Goal: Task Accomplishment & Management: Use online tool/utility

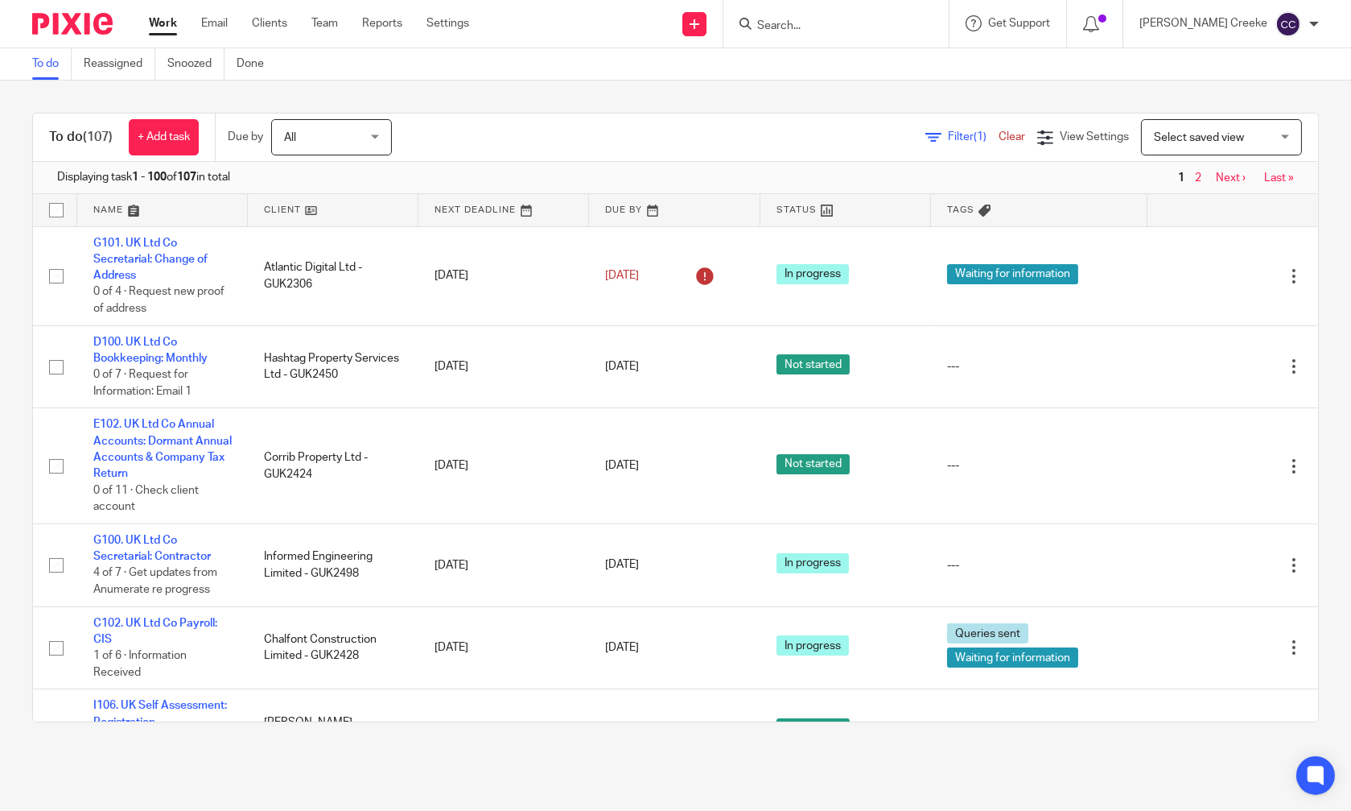
click at [872, 30] on input "Search" at bounding box center [828, 26] width 145 height 14
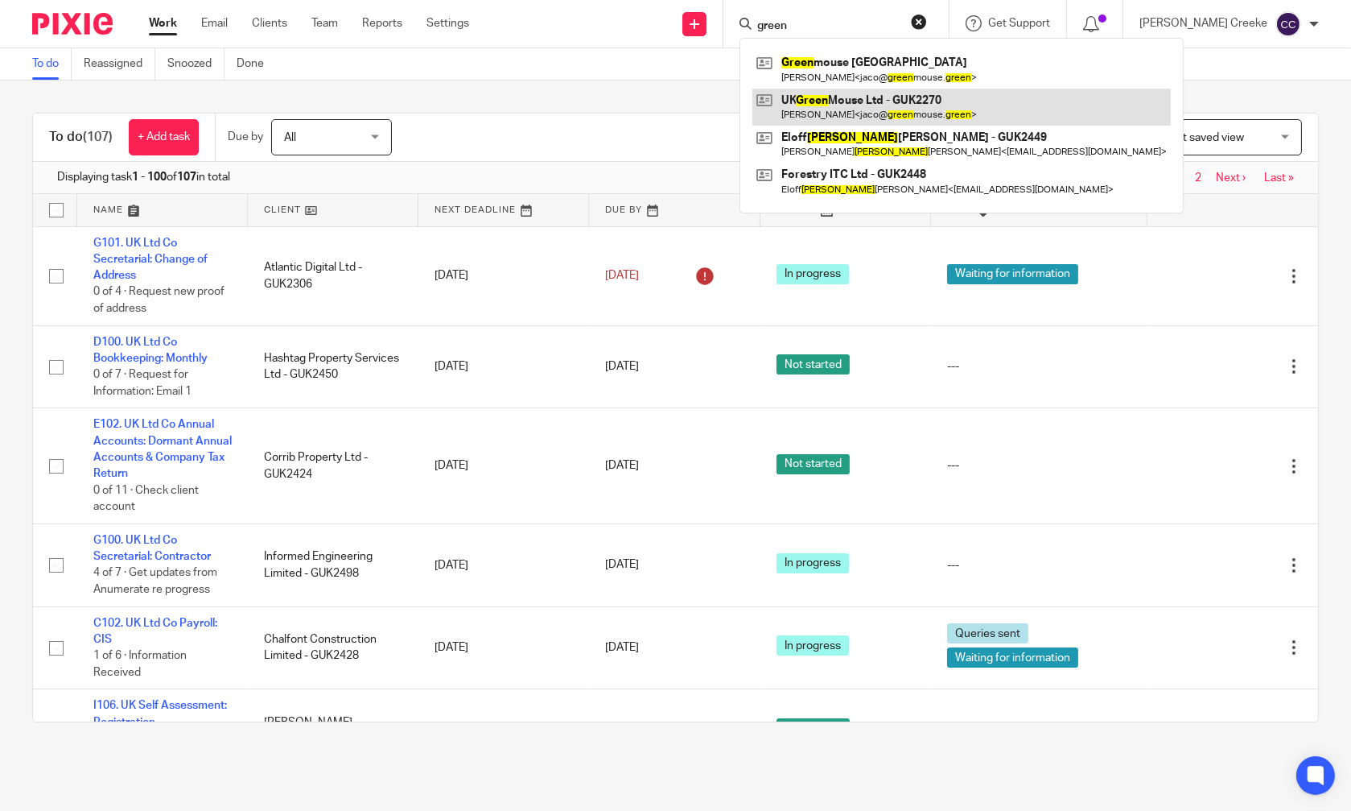
type input "green"
click at [869, 98] on link at bounding box center [962, 107] width 419 height 37
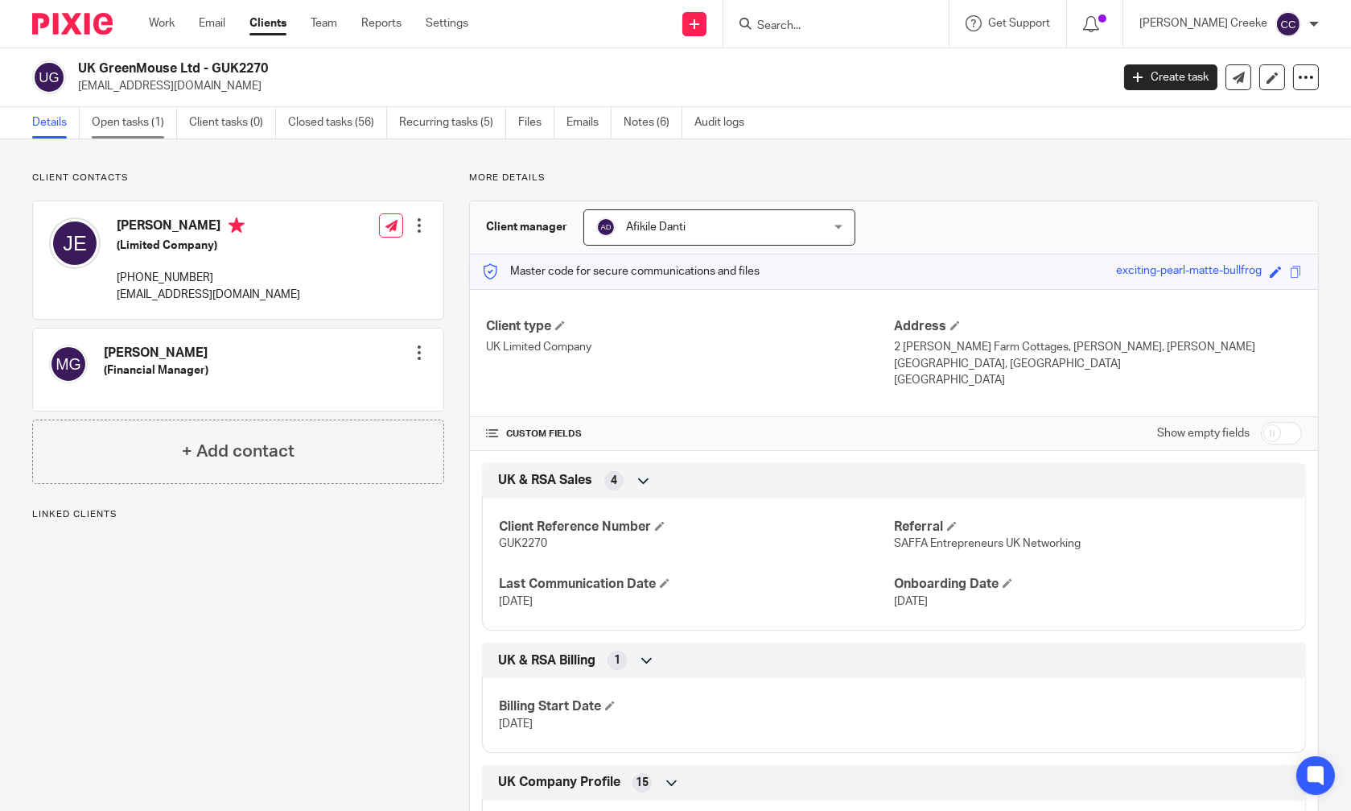
click at [128, 122] on link "Open tasks (1)" at bounding box center [134, 122] width 85 height 31
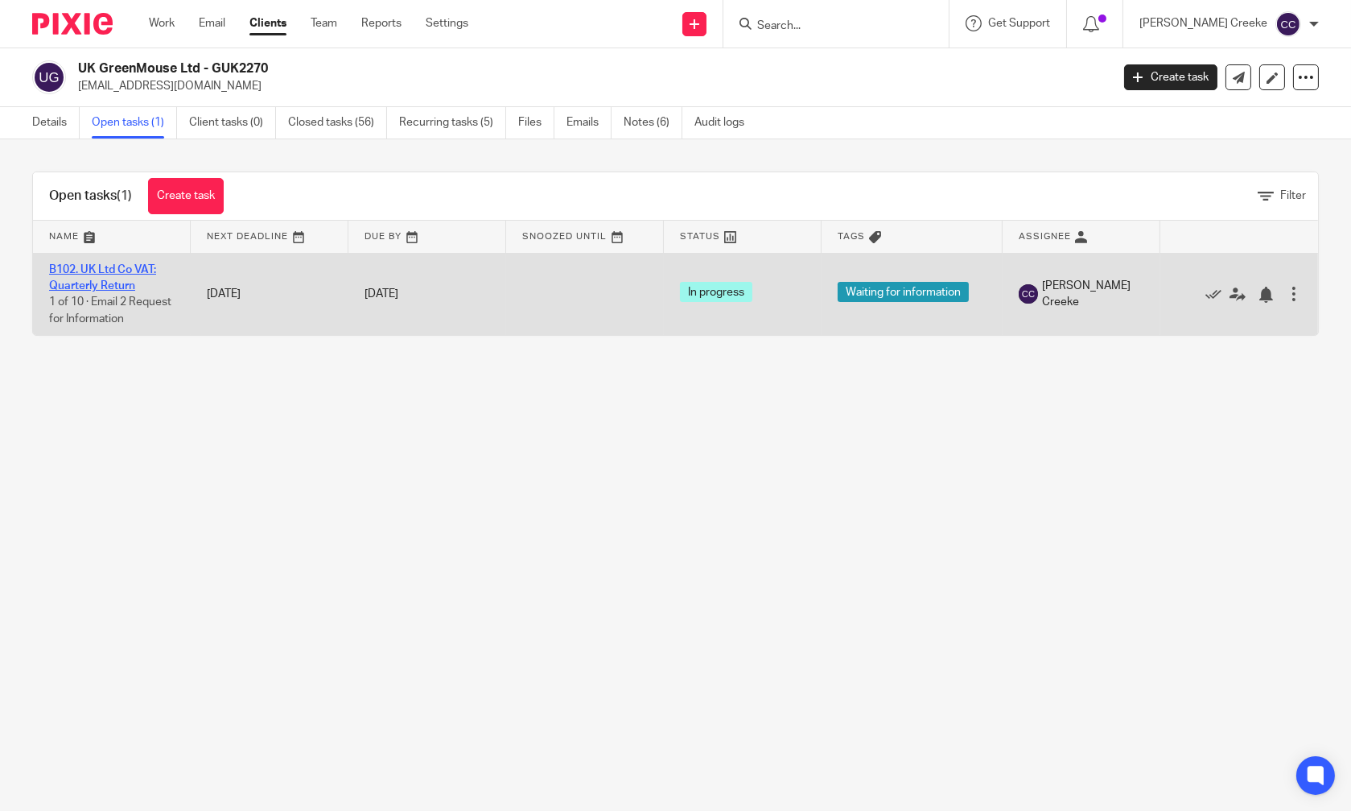
click at [134, 270] on link "B102. UK Ltd Co VAT: Quarterly Return" at bounding box center [102, 277] width 107 height 27
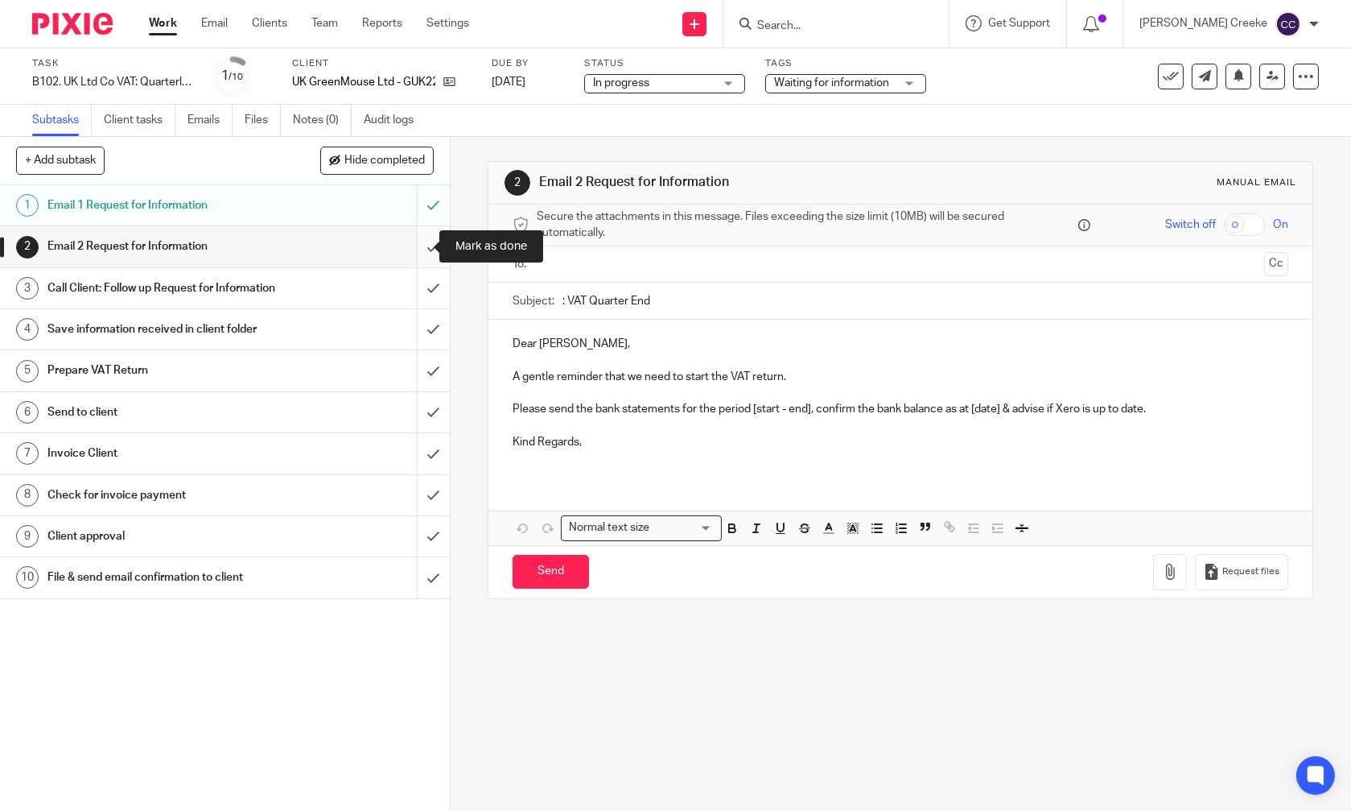
click at [420, 250] on input "submit" at bounding box center [225, 246] width 450 height 40
click at [415, 283] on input "submit" at bounding box center [225, 288] width 450 height 40
click at [415, 344] on input "submit" at bounding box center [225, 329] width 450 height 40
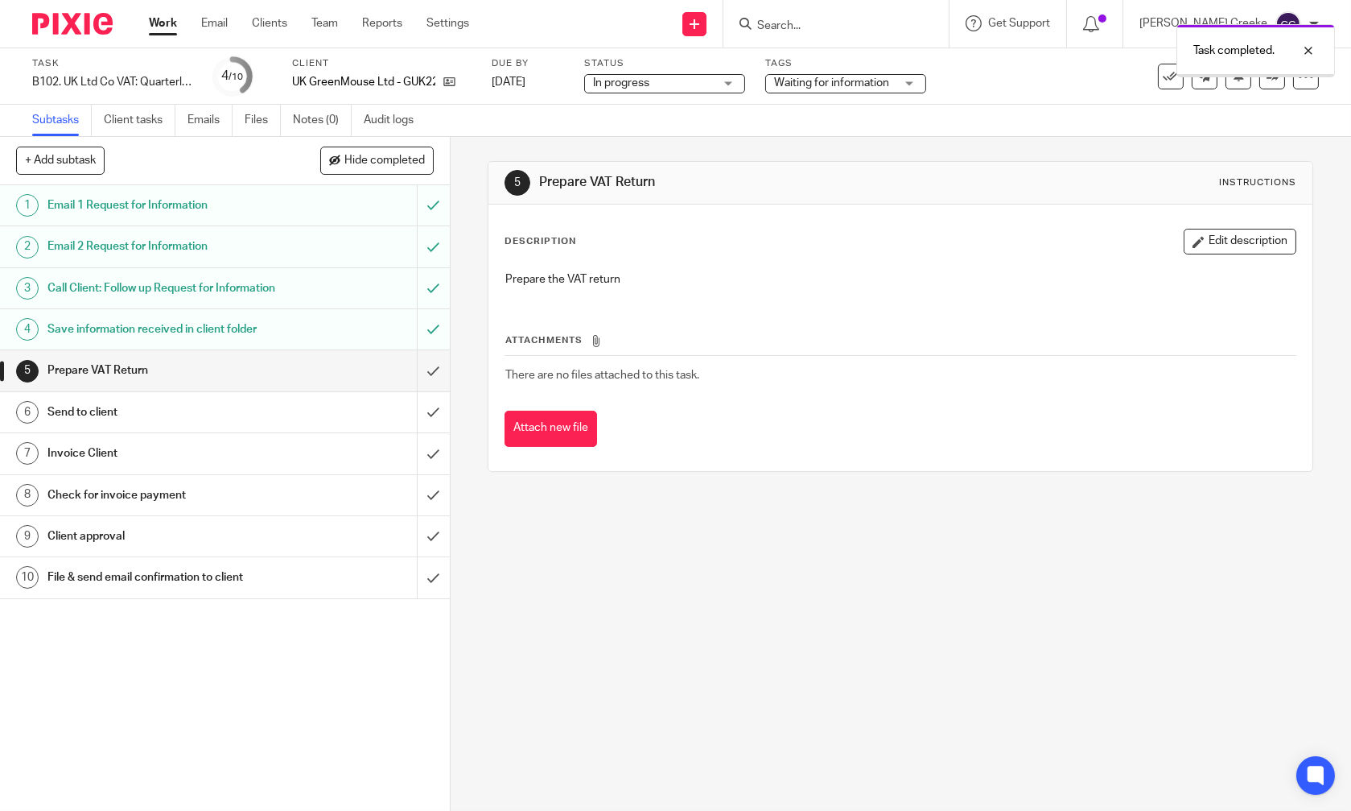
click at [819, 81] on span "Waiting for information" at bounding box center [831, 82] width 115 height 11
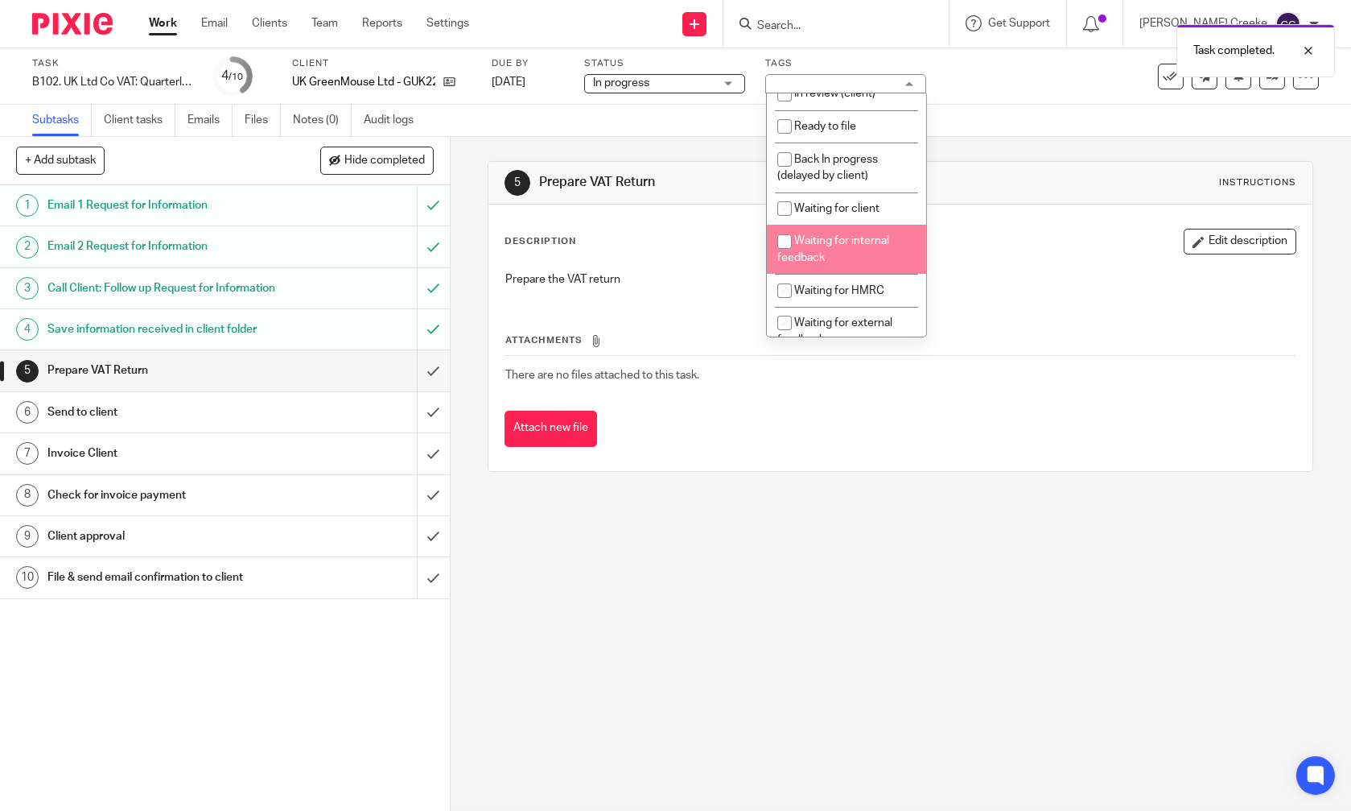
scroll to position [268, 0]
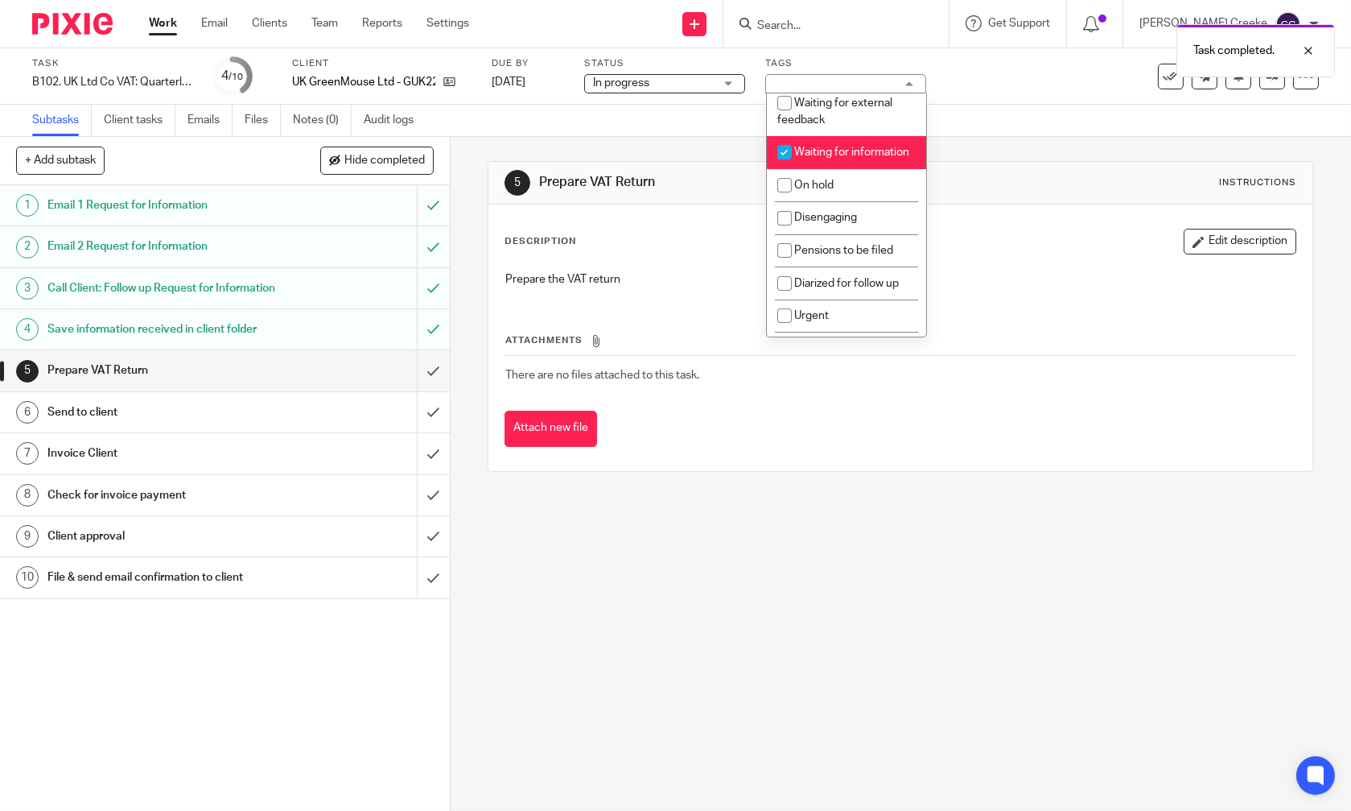
click at [822, 147] on li "Waiting for information" at bounding box center [846, 152] width 159 height 33
checkbox input "false"
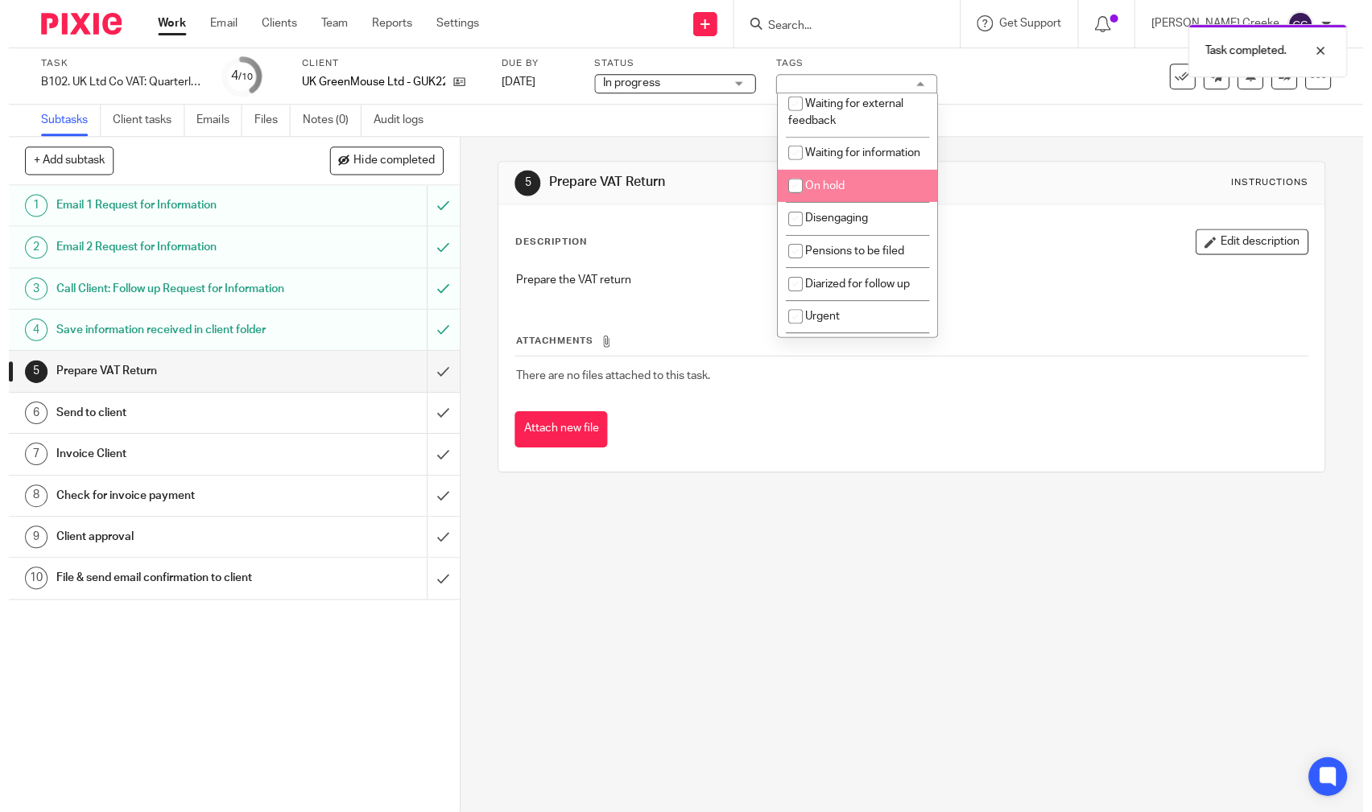
scroll to position [415, 0]
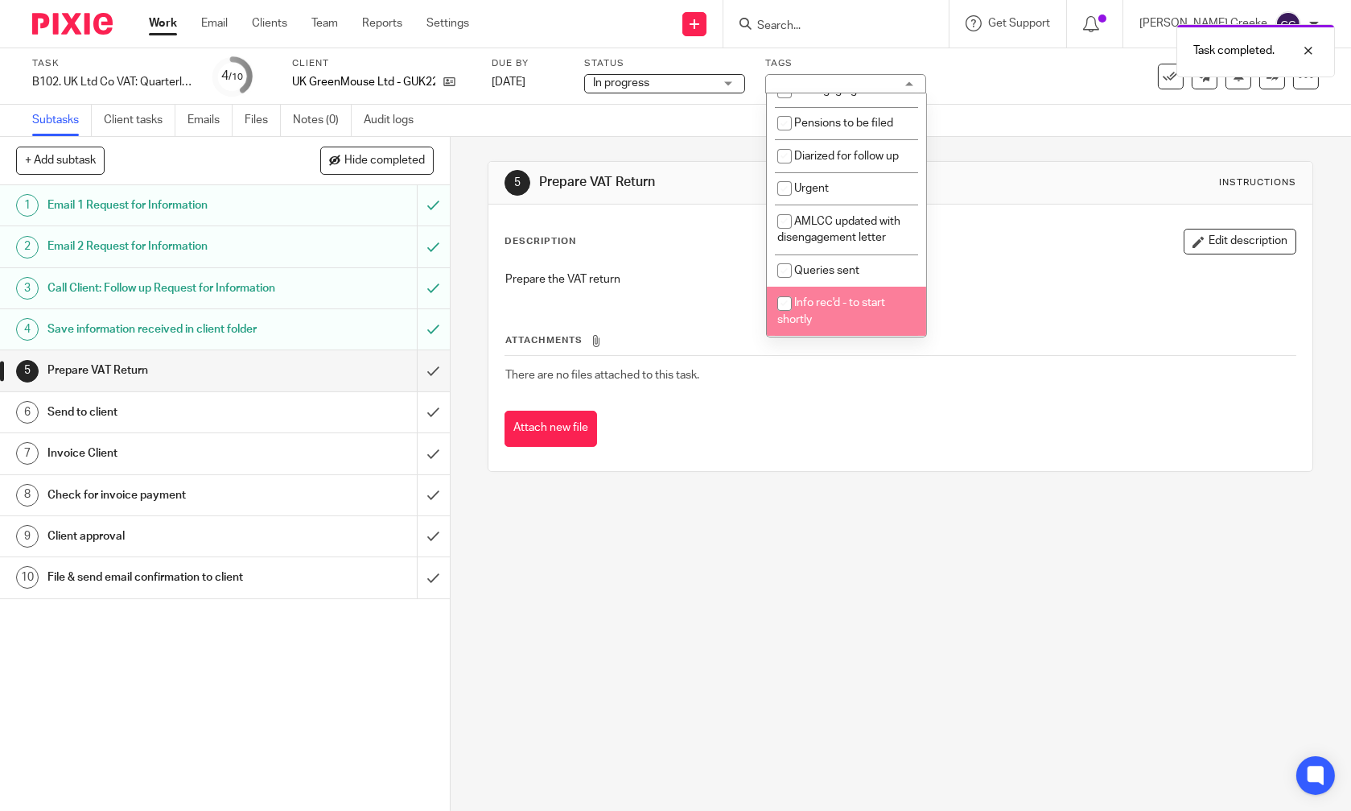
click at [811, 313] on li "Info rec'd - to start shortly" at bounding box center [846, 311] width 159 height 49
checkbox input "true"
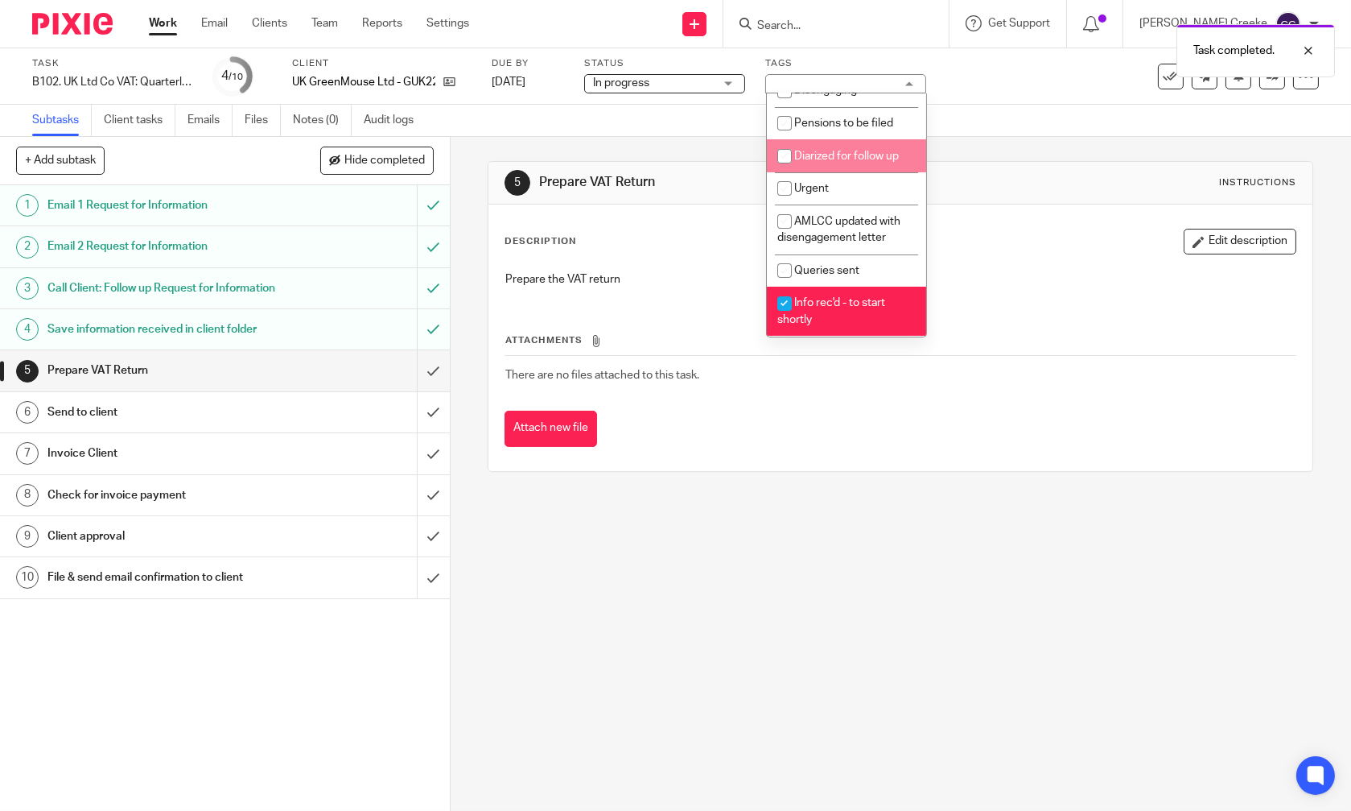
drag, startPoint x: 982, startPoint y: 116, endPoint x: 950, endPoint y: 102, distance: 35.0
click at [979, 114] on div "Subtasks Client tasks Emails Files Notes (0) Audit logs" at bounding box center [675, 121] width 1351 height 32
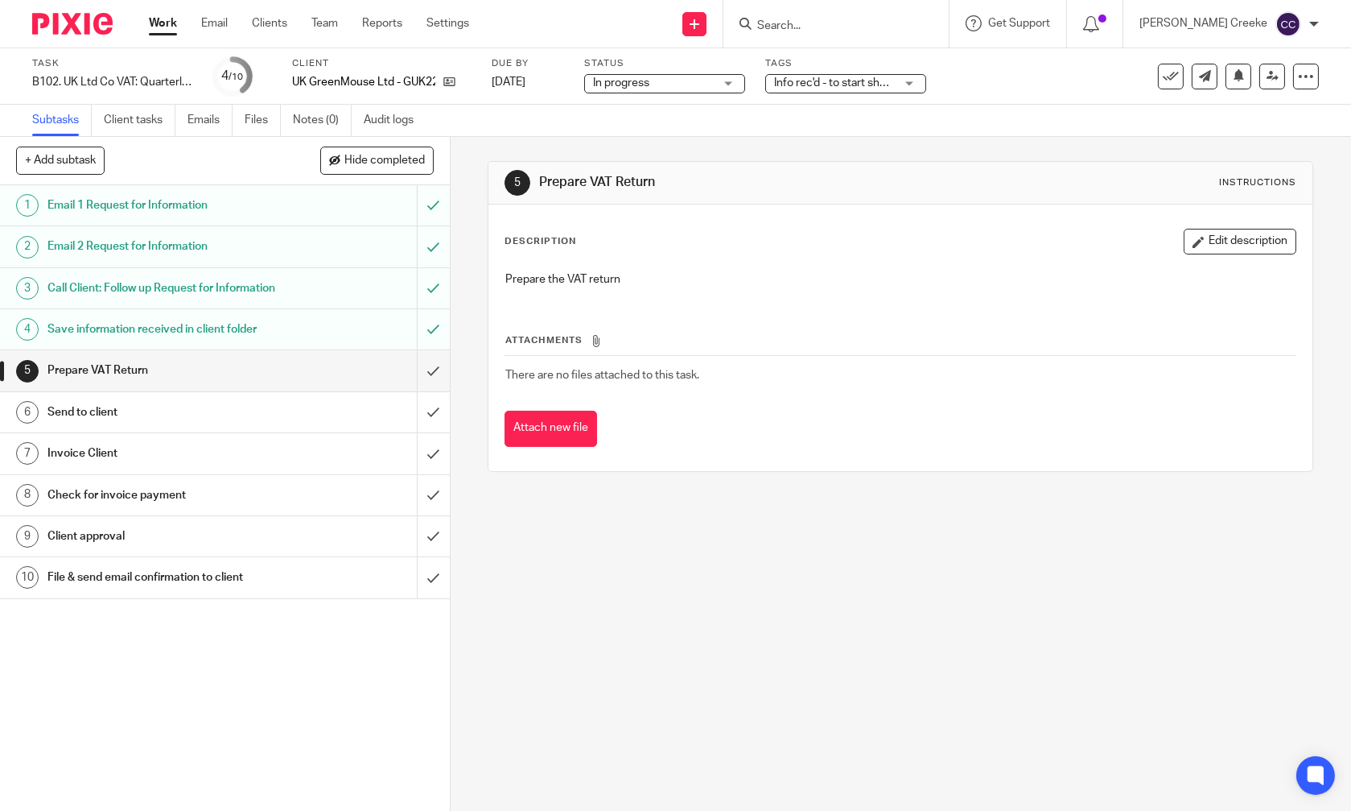
click at [148, 23] on div "Work Email Clients Team Reports Settings Work Email Clients Team Reports Settin…" at bounding box center [313, 23] width 361 height 47
click at [499, 799] on div "5 Prepare VAT Return Instructions Description Edit description Prepare the VAT …" at bounding box center [901, 474] width 901 height 674
